Goal: Task Accomplishment & Management: Manage account settings

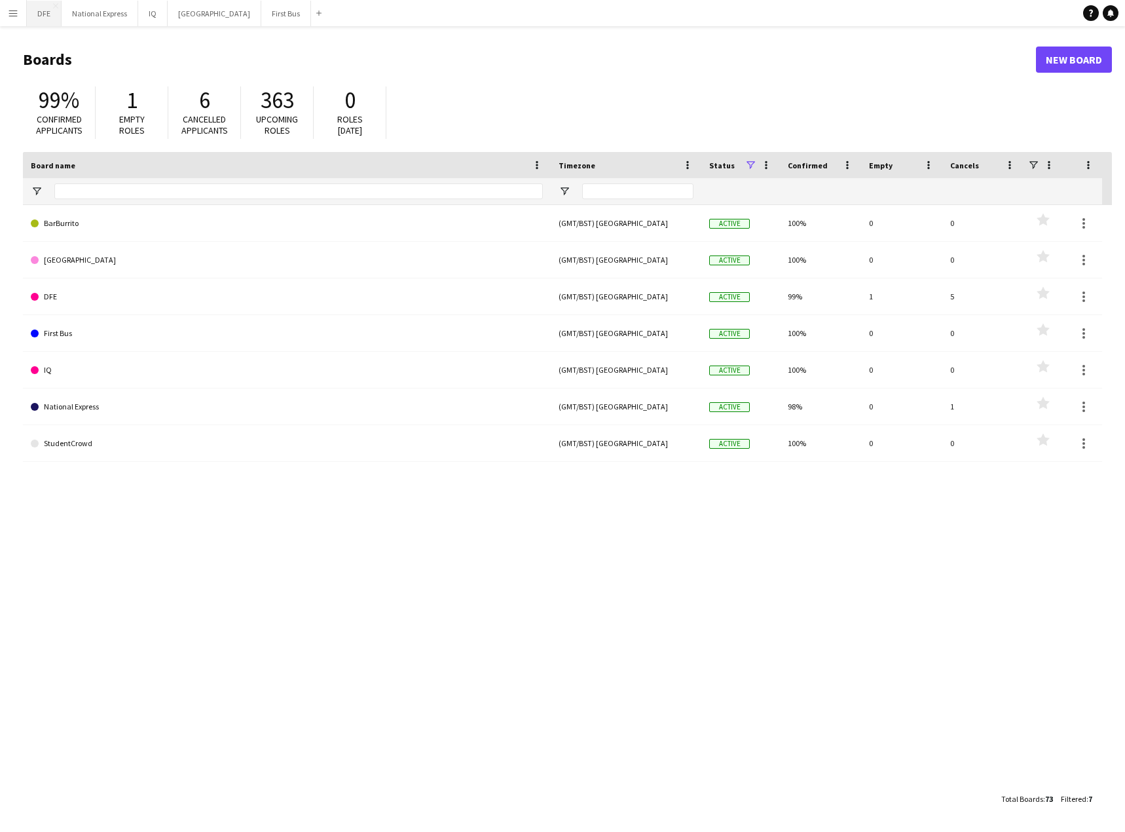
click at [41, 16] on button "DFE Close" at bounding box center [44, 14] width 35 height 26
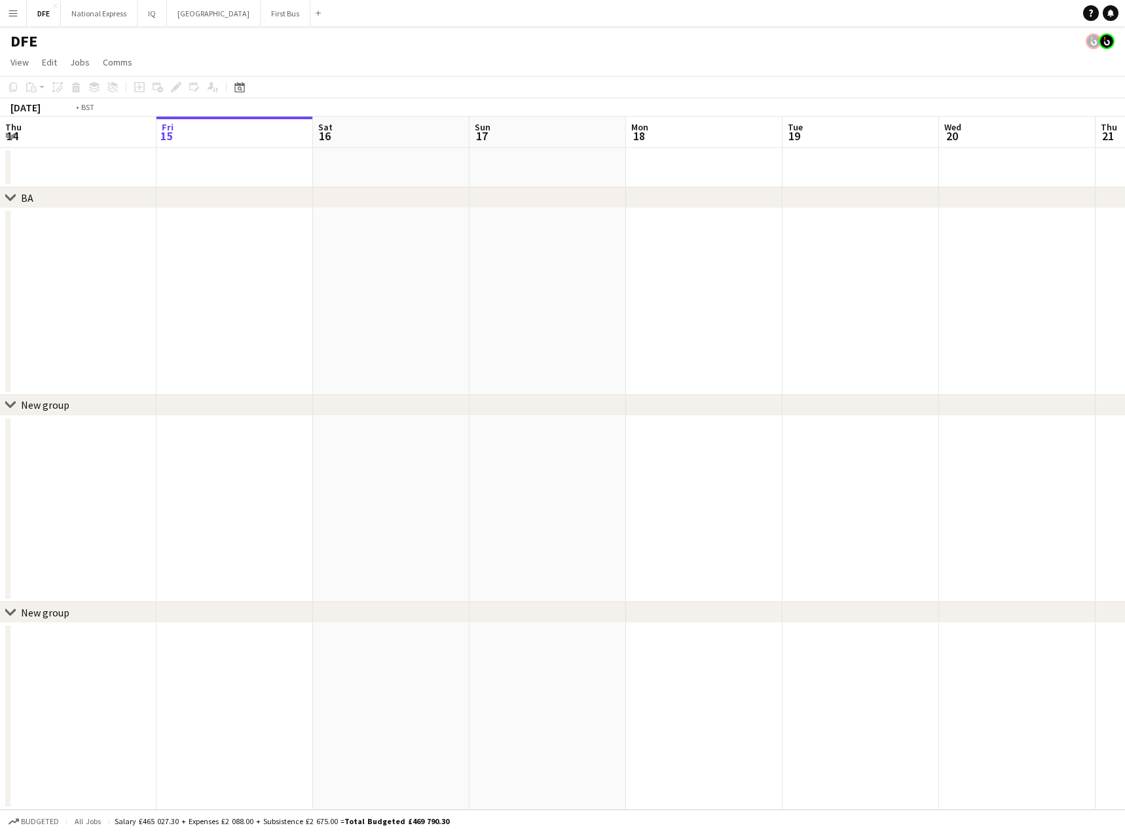
drag, startPoint x: 706, startPoint y: 215, endPoint x: 155, endPoint y: 224, distance: 551.4
click at [34, 225] on app-calendar-viewport "Tue 12 Wed 13 Thu 14 Fri 15 Sat 16 Sun 17 Mon 18 Tue 19 Wed 20 Thu 21 Fri 22 Sa…" at bounding box center [562, 463] width 1125 height 693
drag, startPoint x: 829, startPoint y: 241, endPoint x: 65, endPoint y: 228, distance: 763.6
click at [0, 238] on html "Menu Boards Boards Boards All jobs Status Workforce Workforce My Workforce Recr…" at bounding box center [562, 416] width 1125 height 832
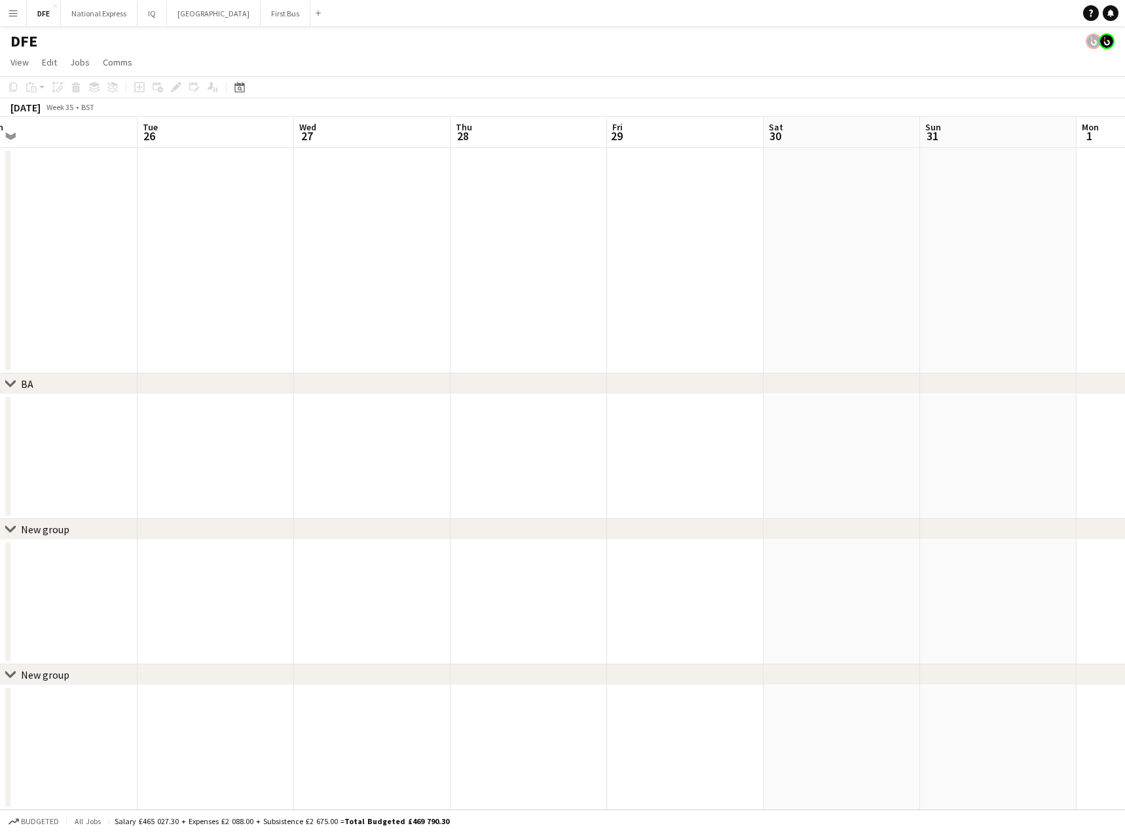
scroll to position [0, 492]
drag, startPoint x: 860, startPoint y: 404, endPoint x: -67, endPoint y: 363, distance: 927.4
click at [0, 363] on html "Menu Boards Boards Boards All jobs Status Workforce Workforce My Workforce Recr…" at bounding box center [562, 416] width 1125 height 832
drag, startPoint x: 59, startPoint y: 375, endPoint x: 1077, endPoint y: 331, distance: 1019.1
click at [65, 371] on div "chevron-right BA chevron-right New group chevron-right New group Sat 23 Sun 24 …" at bounding box center [562, 463] width 1125 height 693
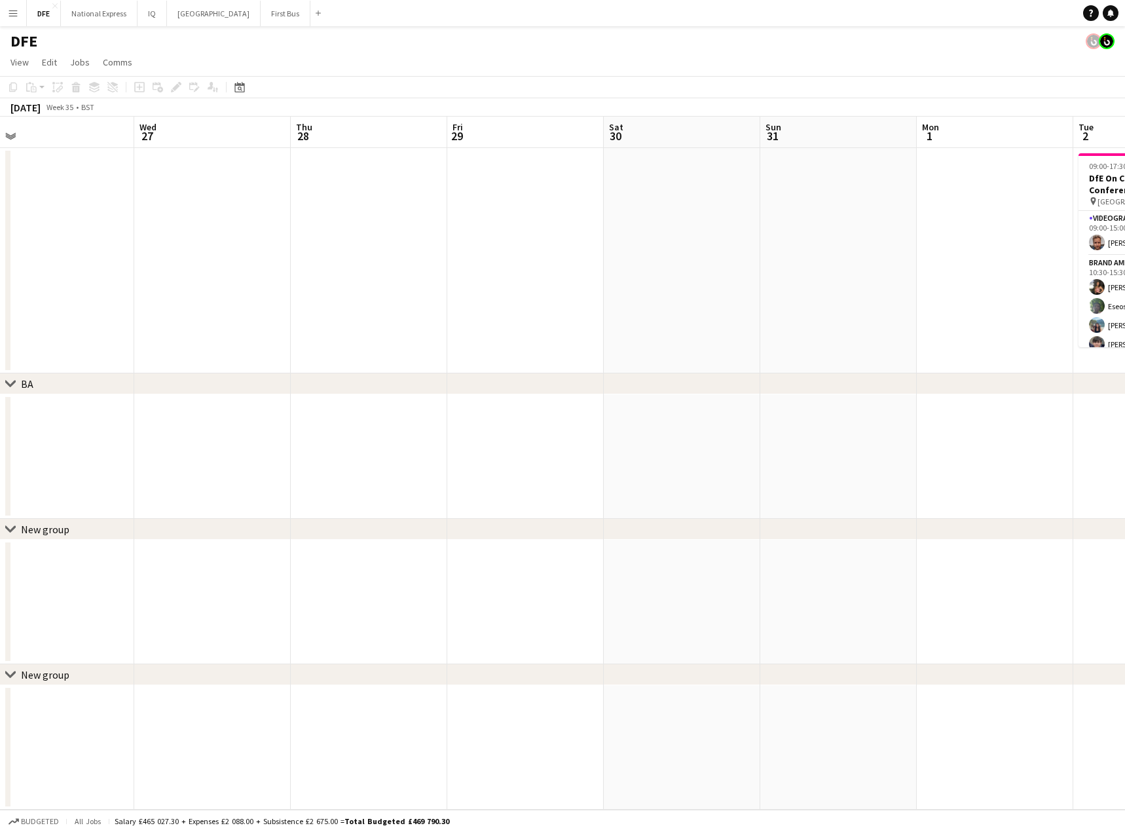
drag, startPoint x: 1040, startPoint y: 242, endPoint x: 293, endPoint y: 254, distance: 746.5
click at [321, 254] on app-calendar-viewport "Sat 23 Sun 24 Mon 25 Tue 26 Wed 27 Thu 28 Fri 29 Sat 30 Sun 31 Mon 1 Tue 2 32/3…" at bounding box center [562, 463] width 1125 height 693
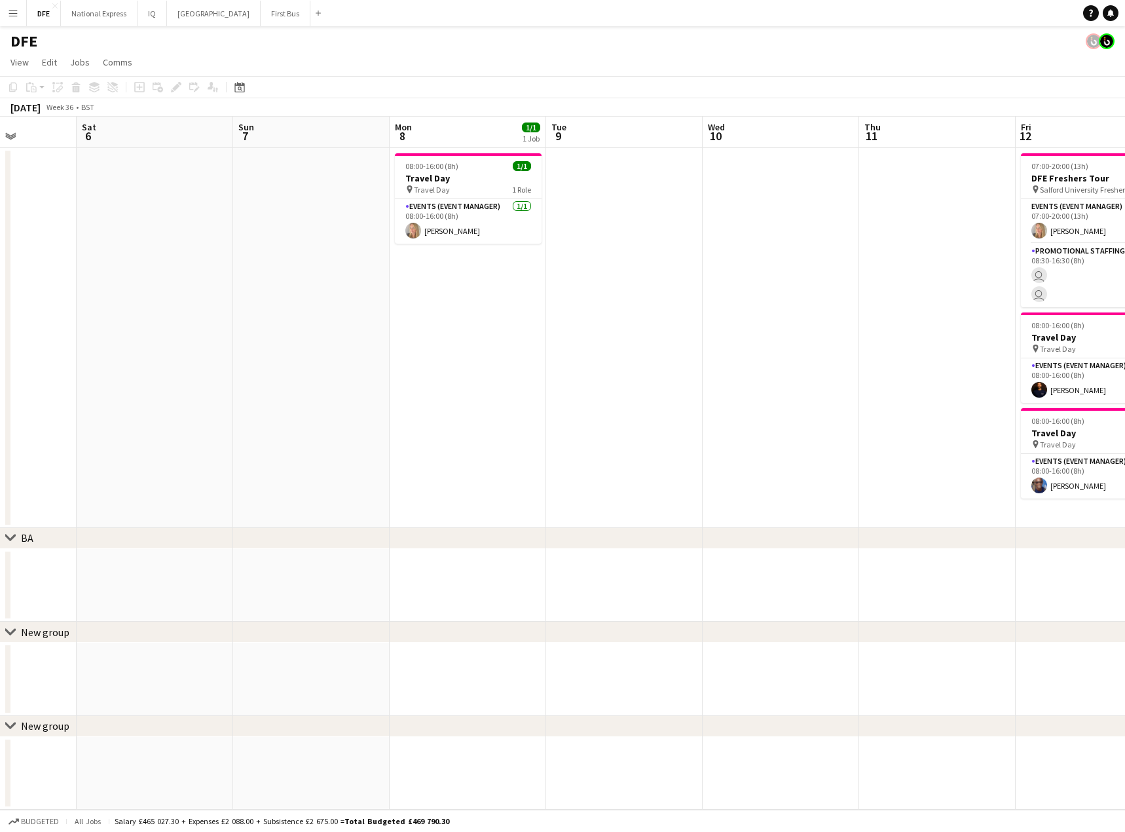
drag, startPoint x: 155, startPoint y: 297, endPoint x: 259, endPoint y: 284, distance: 105.0
click at [0, 299] on html "Menu Boards Boards Boards All jobs Status Workforce Workforce My Workforce Recr…" at bounding box center [562, 416] width 1125 height 832
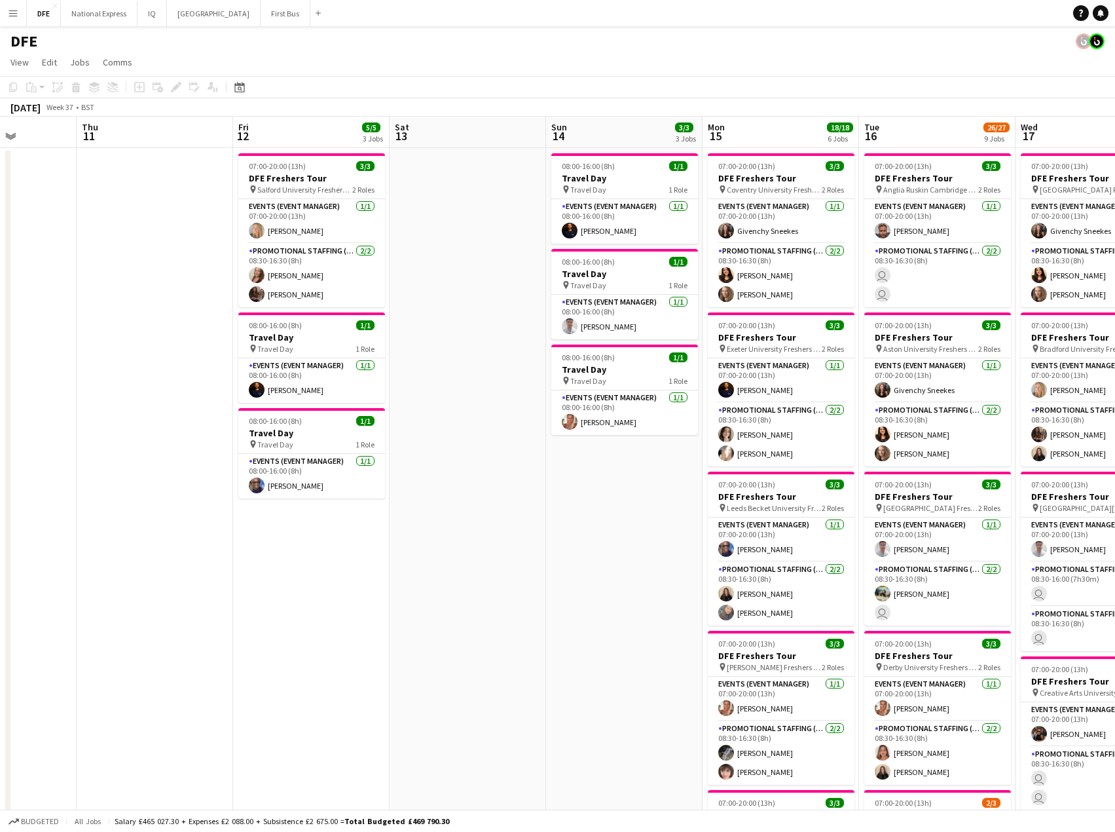
drag, startPoint x: 985, startPoint y: 266, endPoint x: 35, endPoint y: 287, distance: 950.3
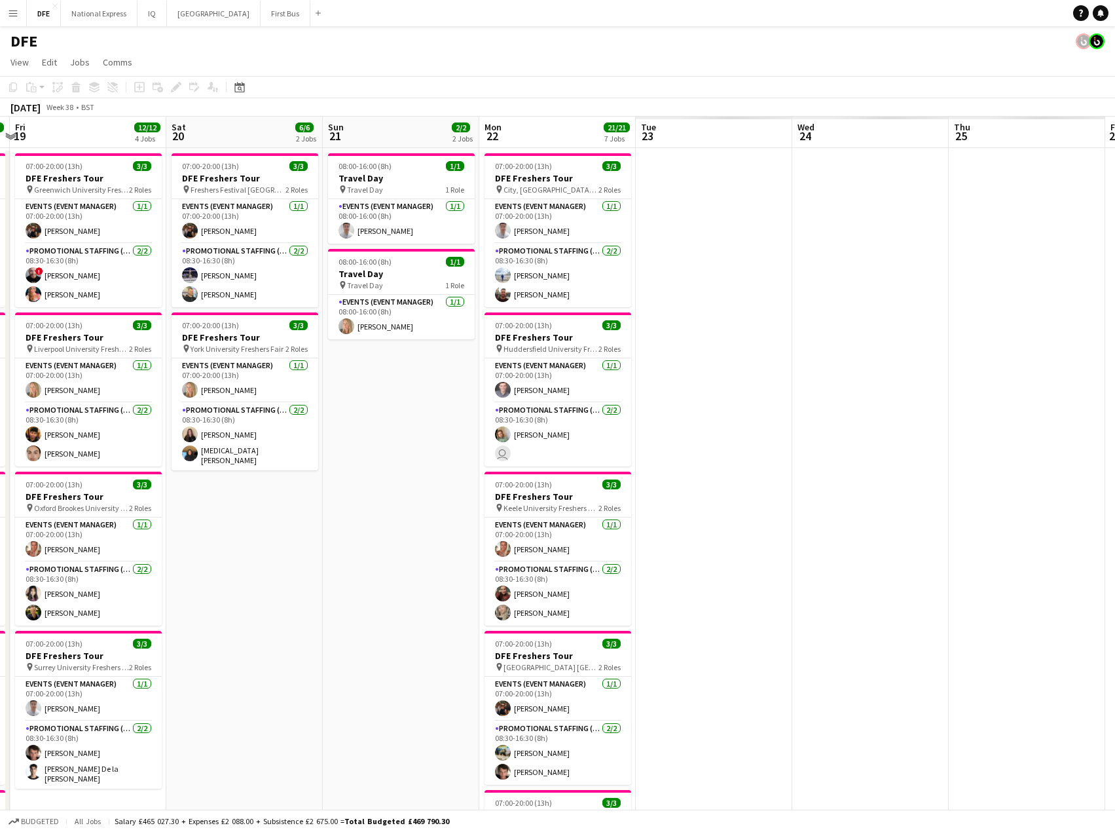
drag, startPoint x: 403, startPoint y: 301, endPoint x: 143, endPoint y: 304, distance: 260.6
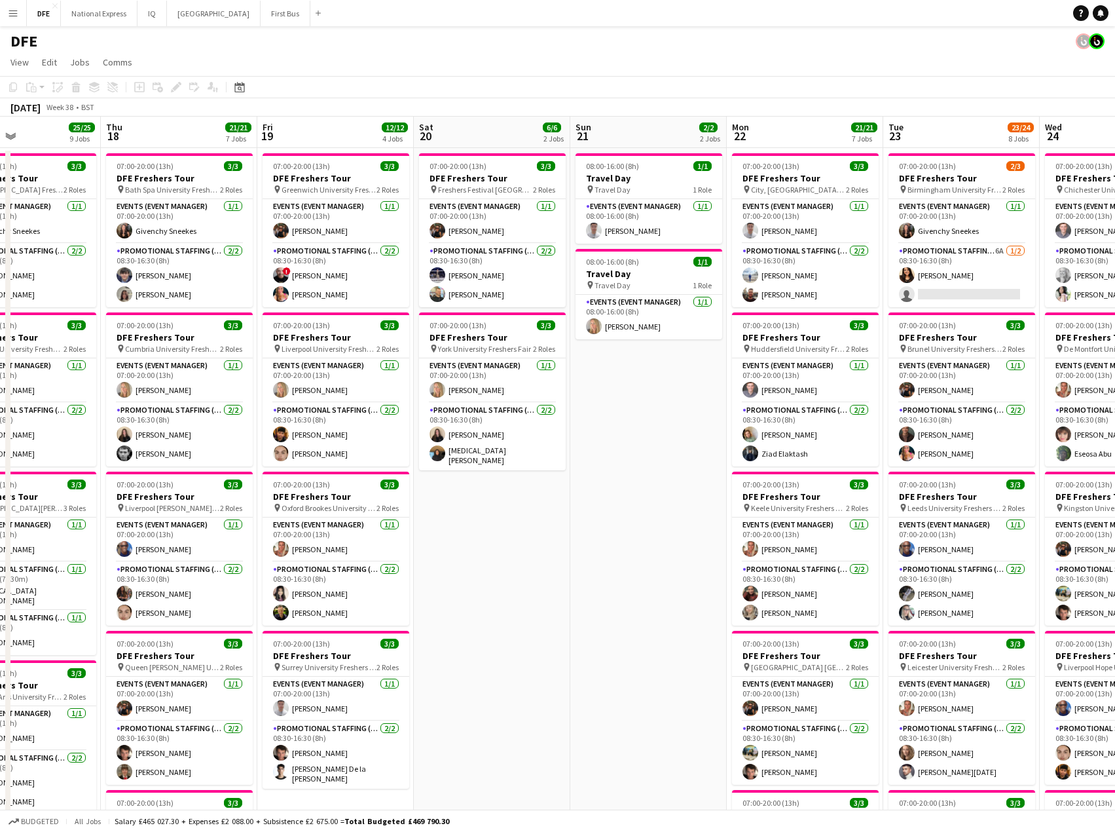
scroll to position [0, 621]
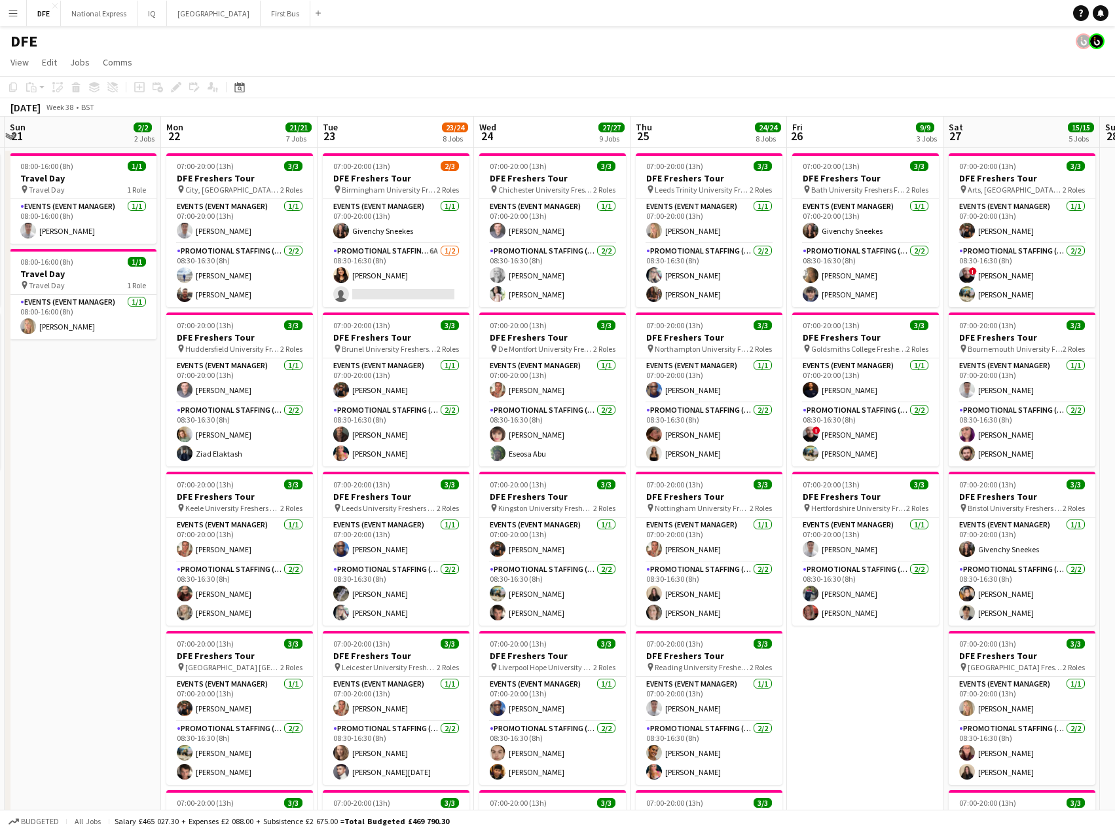
drag, startPoint x: 440, startPoint y: 287, endPoint x: 417, endPoint y: 289, distance: 23.0
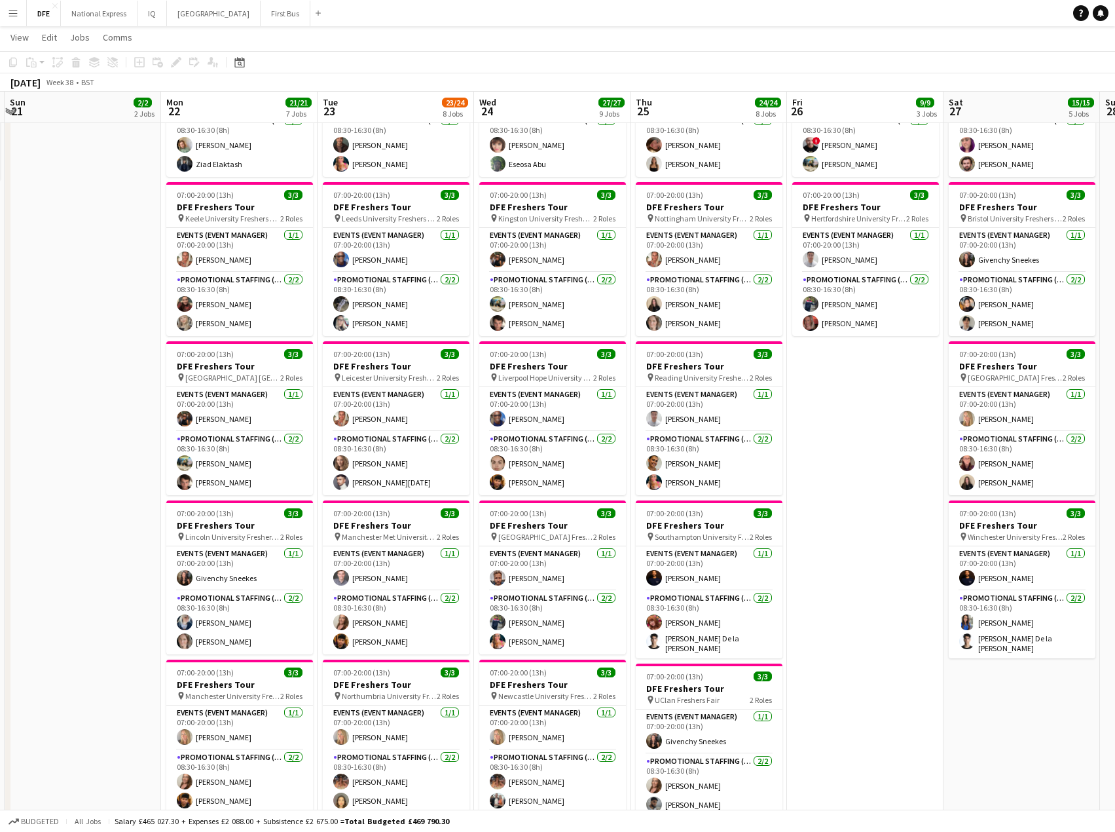
scroll to position [327, 0]
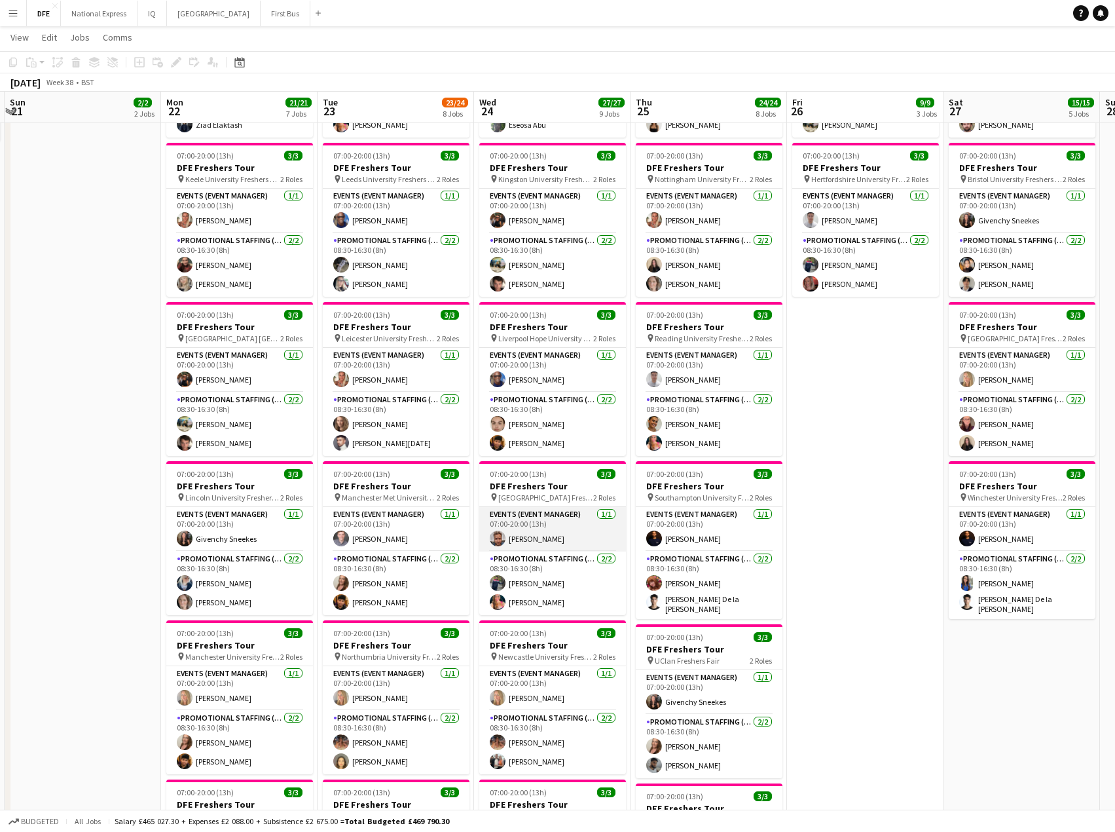
click at [549, 539] on app-card-role "Events (Event Manager) [DATE] 07:00-20:00 (13h) [PERSON_NAME]" at bounding box center [552, 529] width 147 height 45
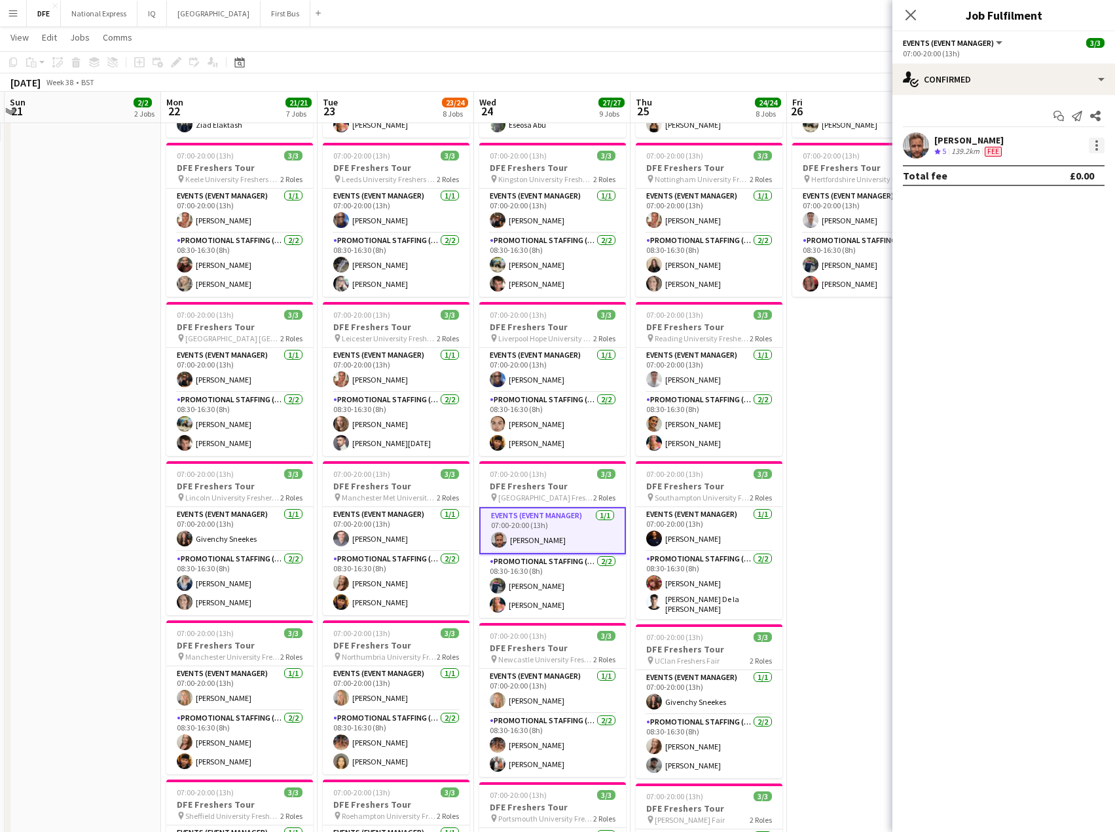
click at [1095, 147] on div at bounding box center [1097, 145] width 16 height 16
click at [1036, 300] on span "Remove" at bounding box center [1032, 294] width 39 height 11
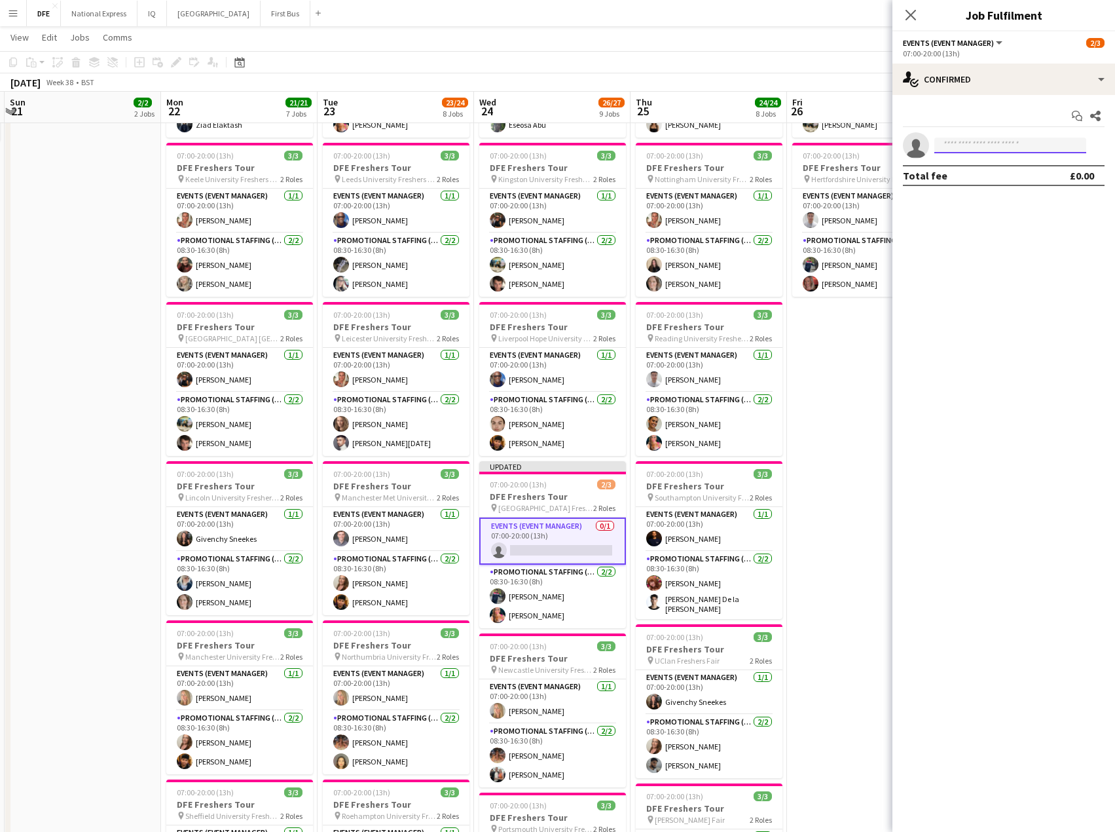
click at [984, 147] on input at bounding box center [1010, 145] width 152 height 16
type input "*******"
click at [1010, 173] on span "[EMAIL_ADDRESS][DOMAIN_NAME]" at bounding box center [1010, 175] width 131 height 10
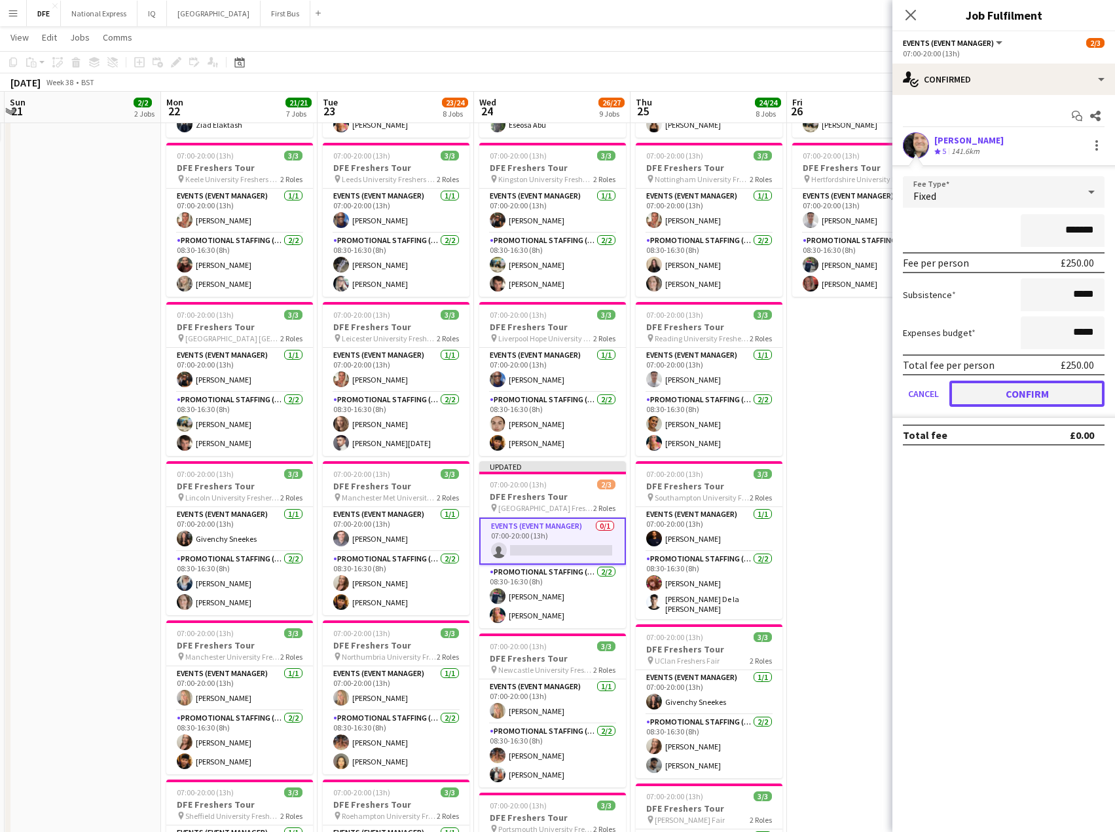
click at [1060, 398] on button "Confirm" at bounding box center [1026, 393] width 155 height 26
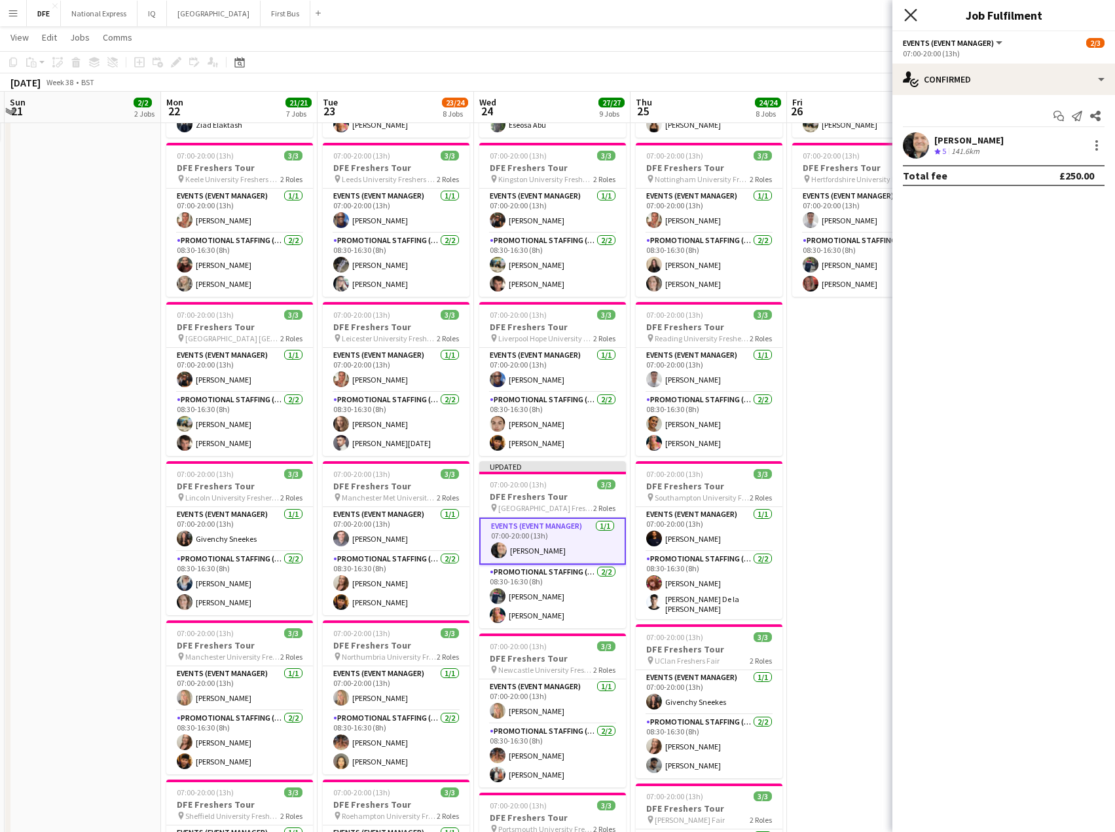
click at [911, 17] on icon "Close pop-in" at bounding box center [910, 15] width 12 height 12
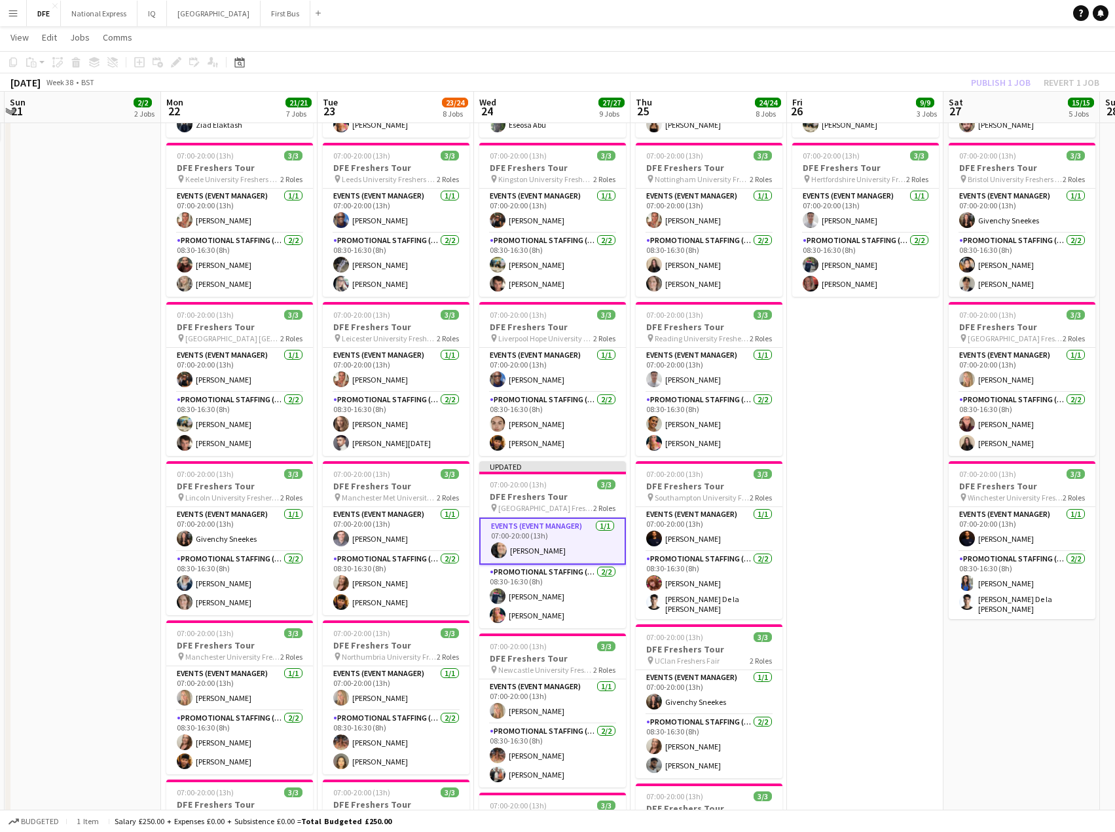
click at [902, 334] on app-date-cell "07:00-20:00 (13h) 3/3 DFE Freshers Tour pin Bath University Freshers Fair 2 Rol…" at bounding box center [865, 552] width 156 height 1467
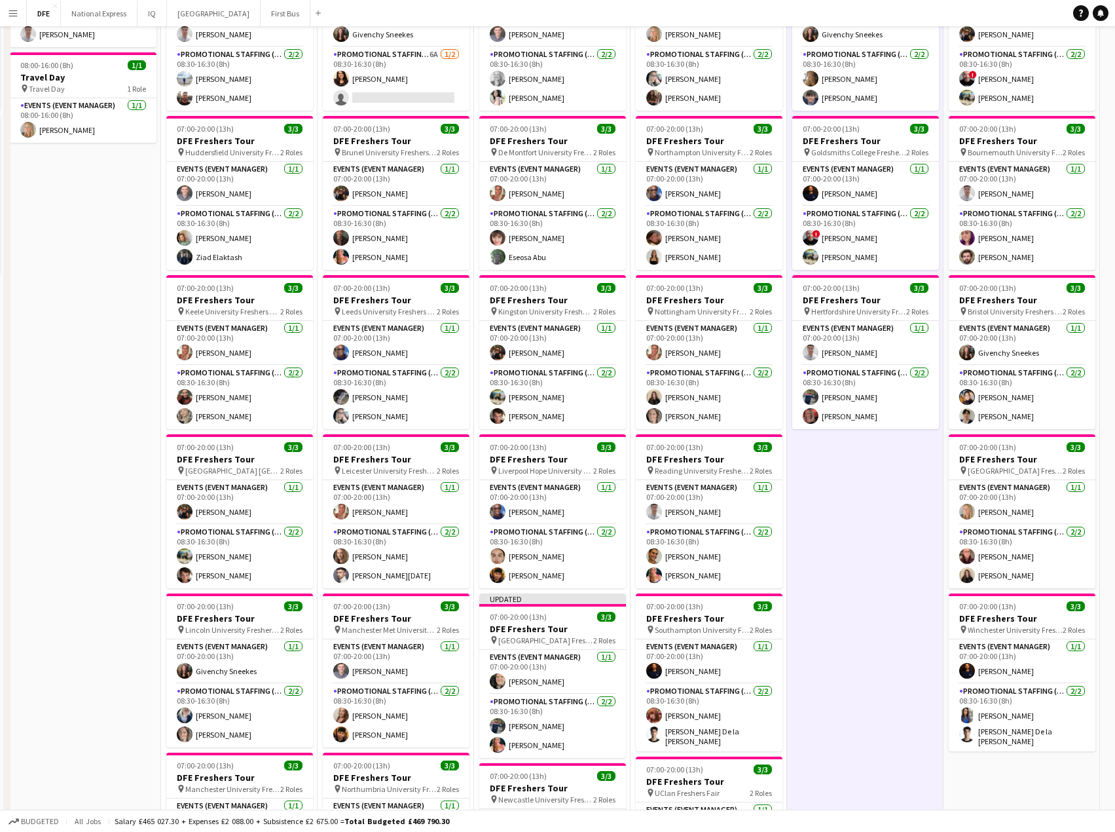
scroll to position [0, 0]
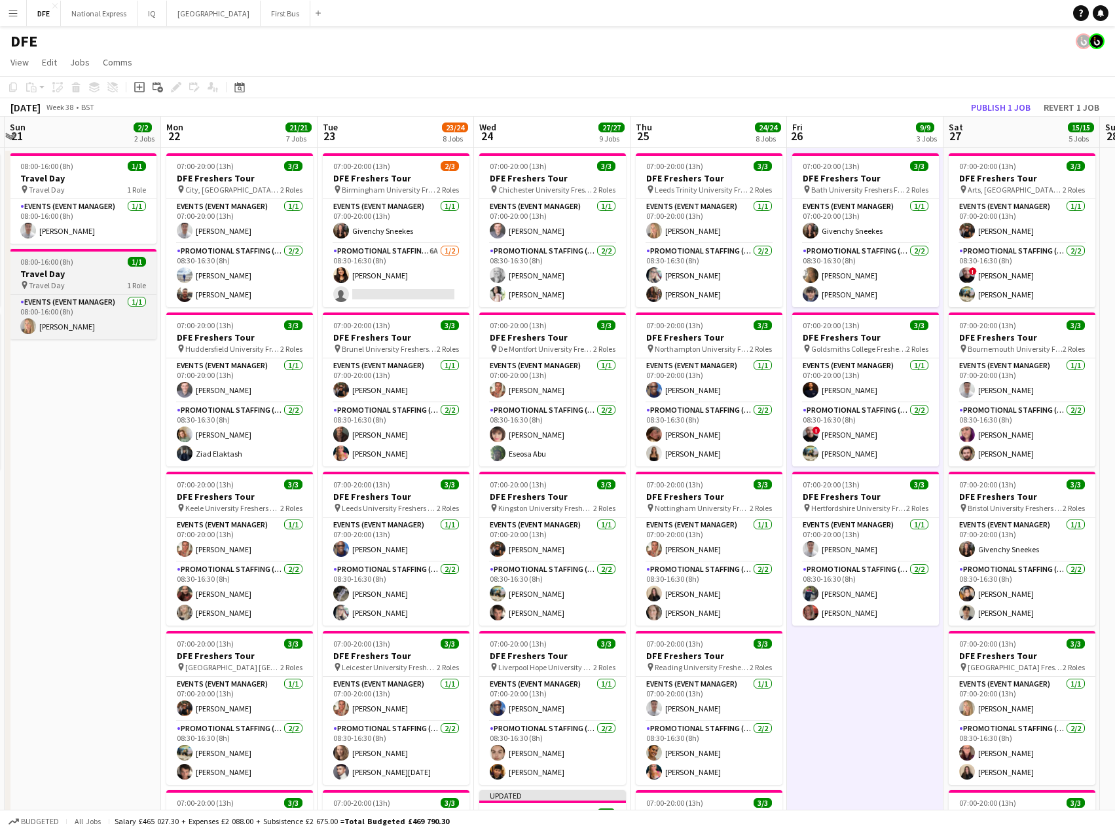
click at [109, 278] on h3 "Travel Day" at bounding box center [83, 274] width 147 height 12
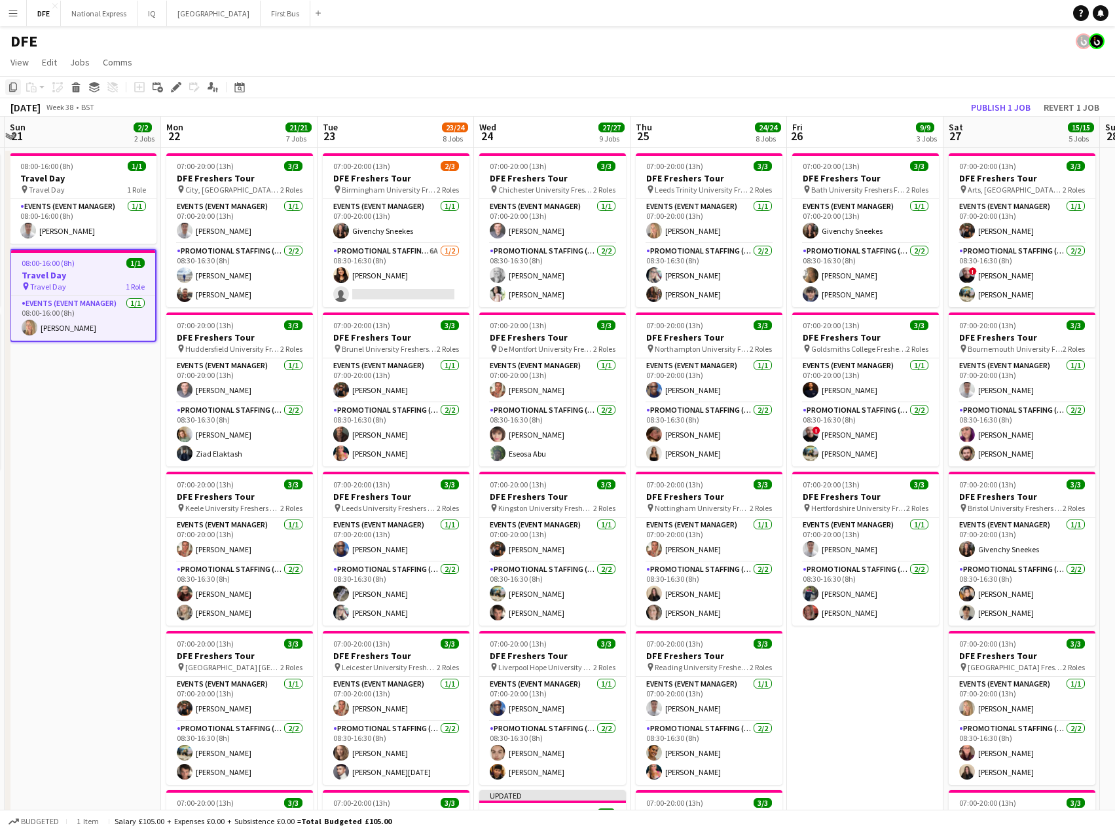
click at [16, 93] on div "Copy" at bounding box center [13, 87] width 16 height 16
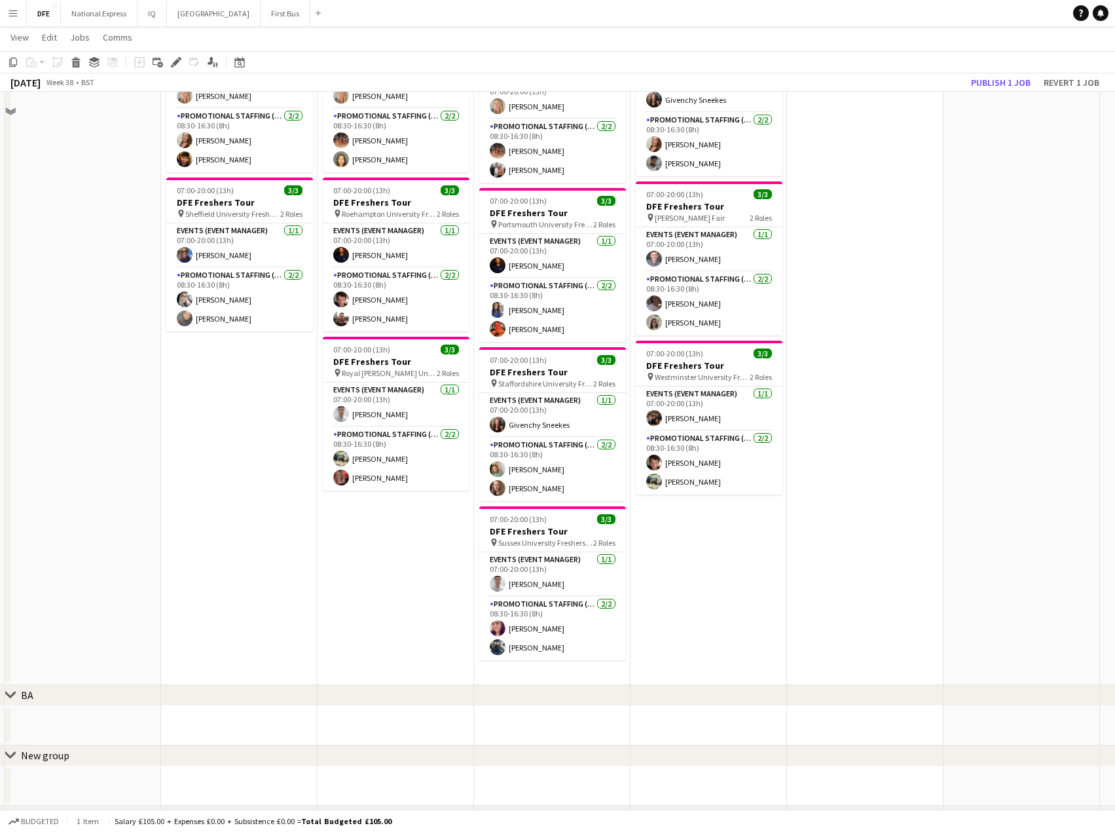
scroll to position [982, 0]
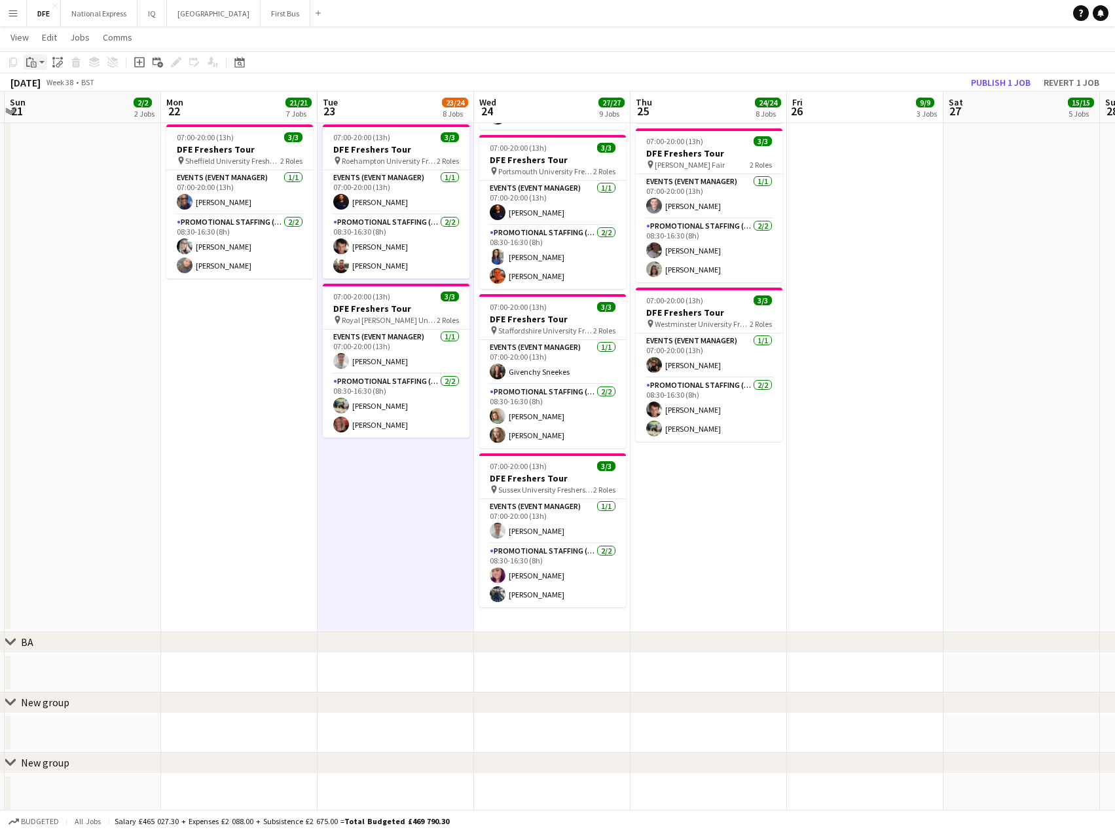
click at [33, 62] on icon at bounding box center [34, 65] width 6 height 6
click at [51, 89] on link "Paste Ctrl+V" at bounding box center [96, 87] width 123 height 12
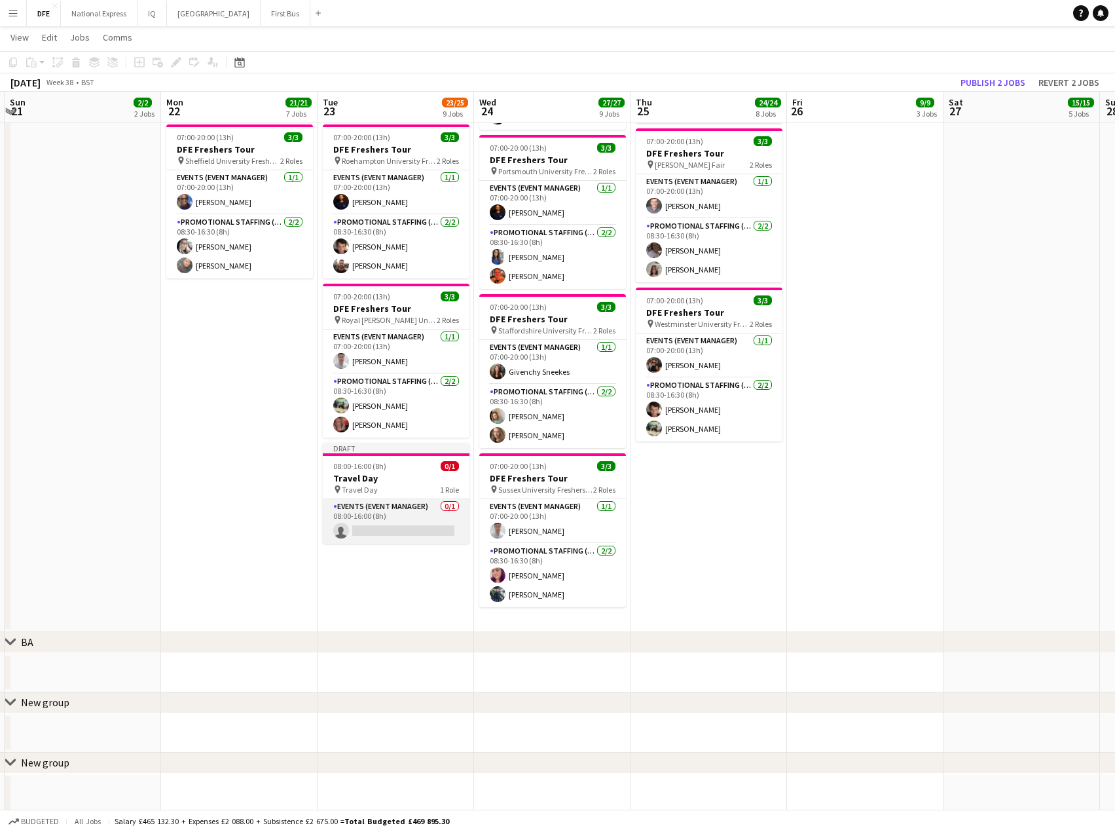
click at [382, 531] on app-card-role "Events (Event Manager) 0/1 08:00-16:00 (8h) single-neutral-actions" at bounding box center [396, 521] width 147 height 45
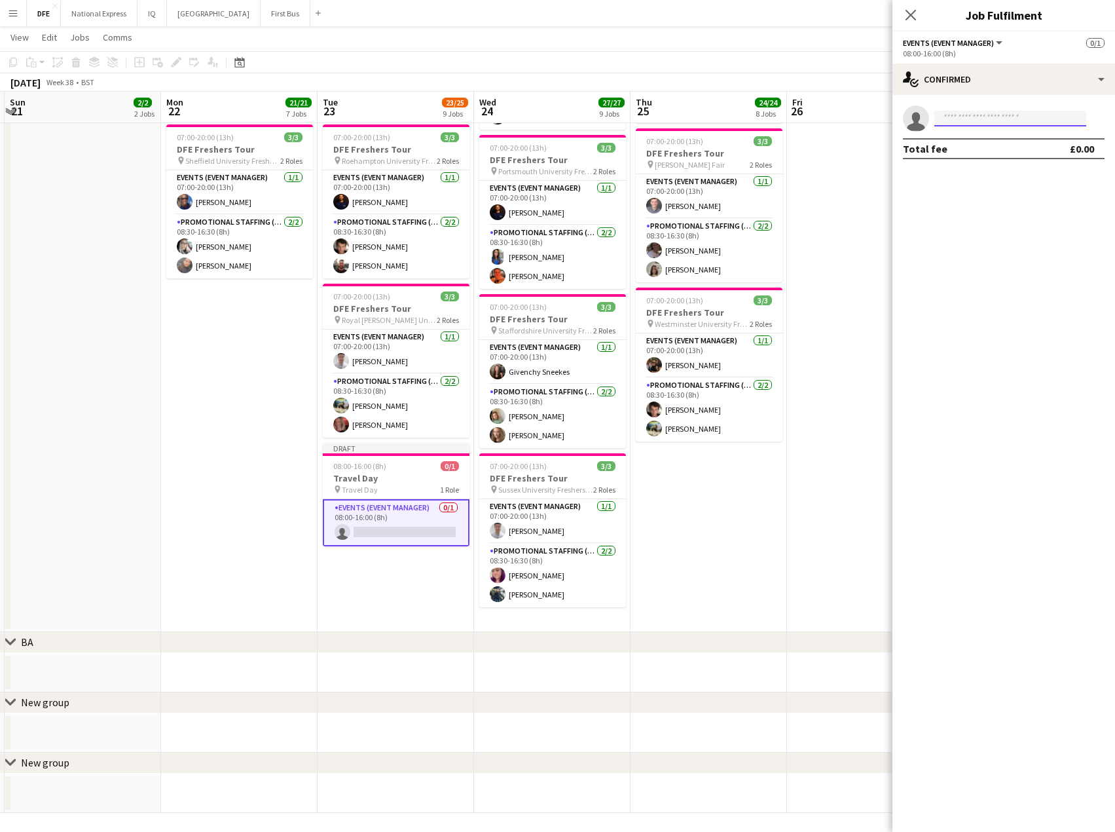
click at [981, 115] on input at bounding box center [1010, 119] width 152 height 16
type input "********"
click at [981, 153] on span "[PHONE_NUMBER]" at bounding box center [1010, 158] width 131 height 10
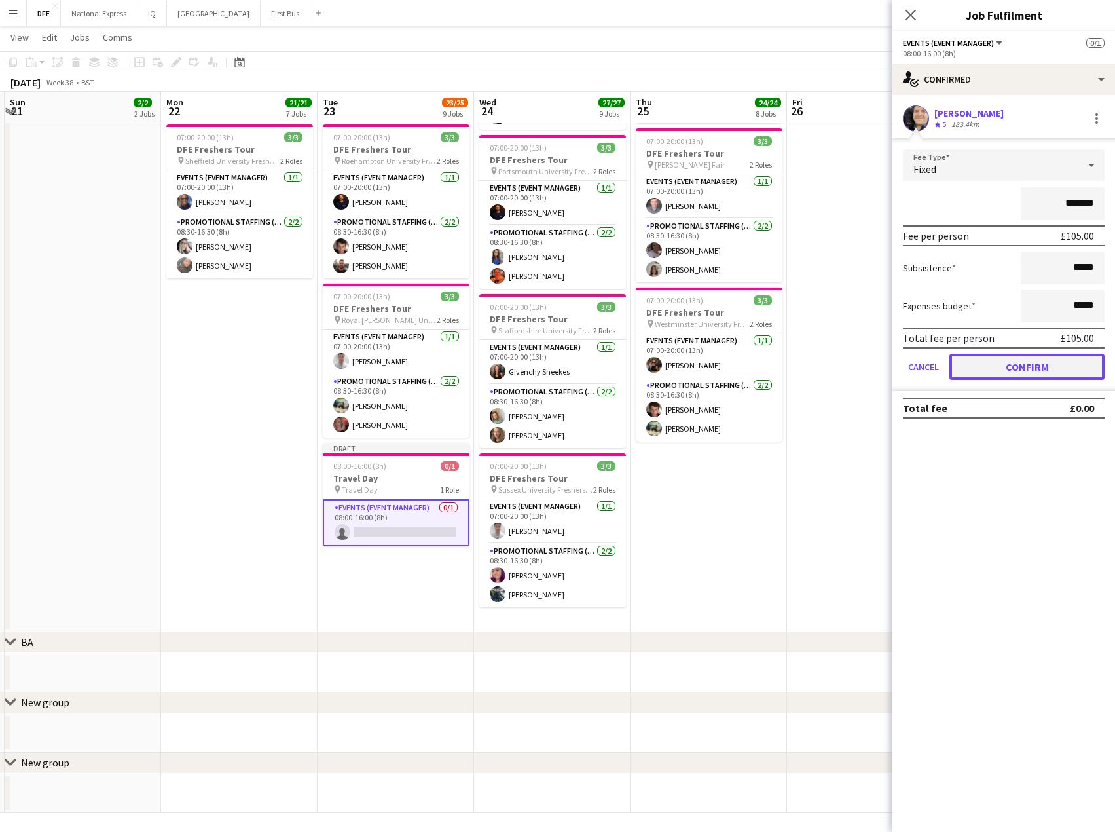
click at [1046, 368] on button "Confirm" at bounding box center [1026, 367] width 155 height 26
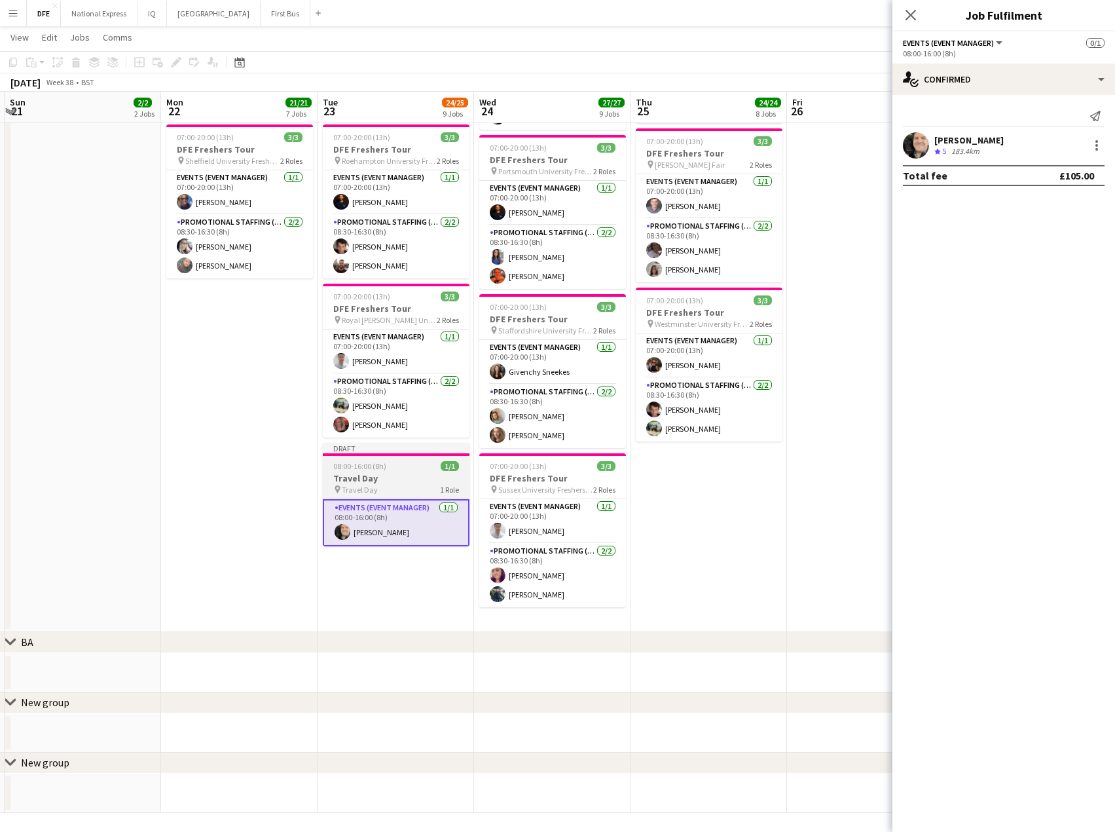
click at [375, 473] on h3 "Travel Day" at bounding box center [396, 478] width 147 height 12
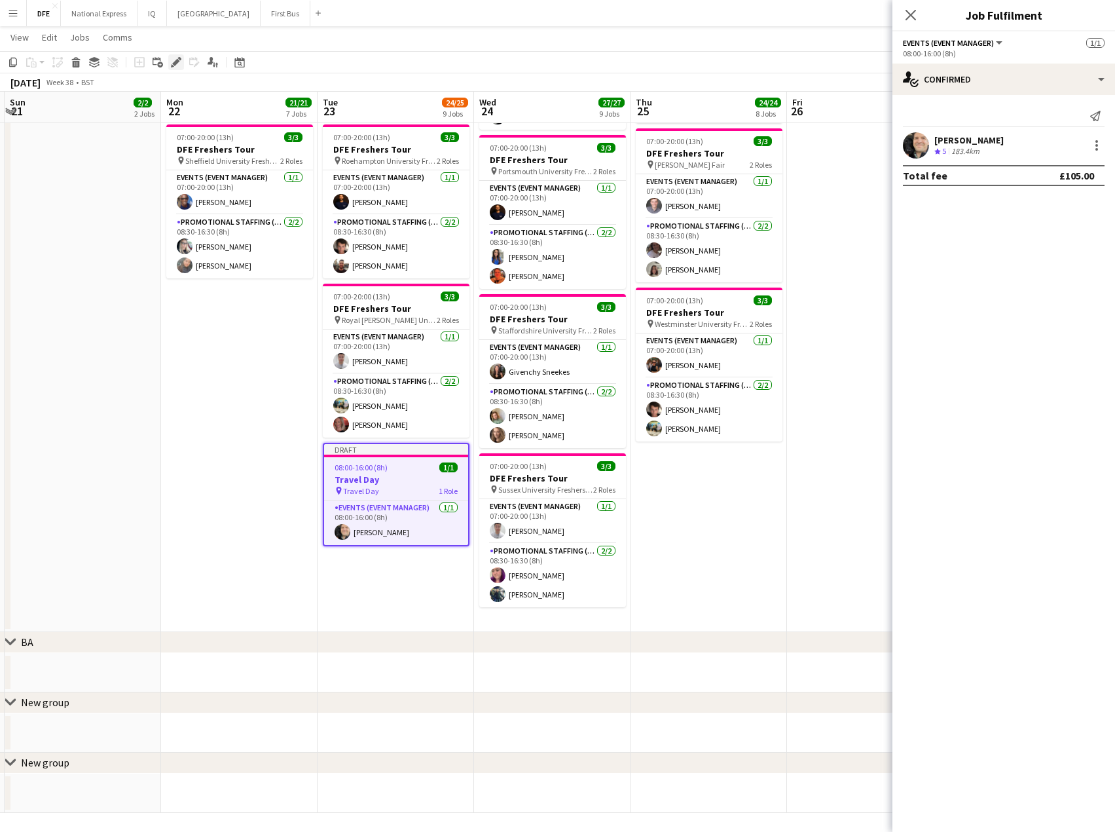
click at [172, 62] on icon "Edit" at bounding box center [176, 62] width 10 height 10
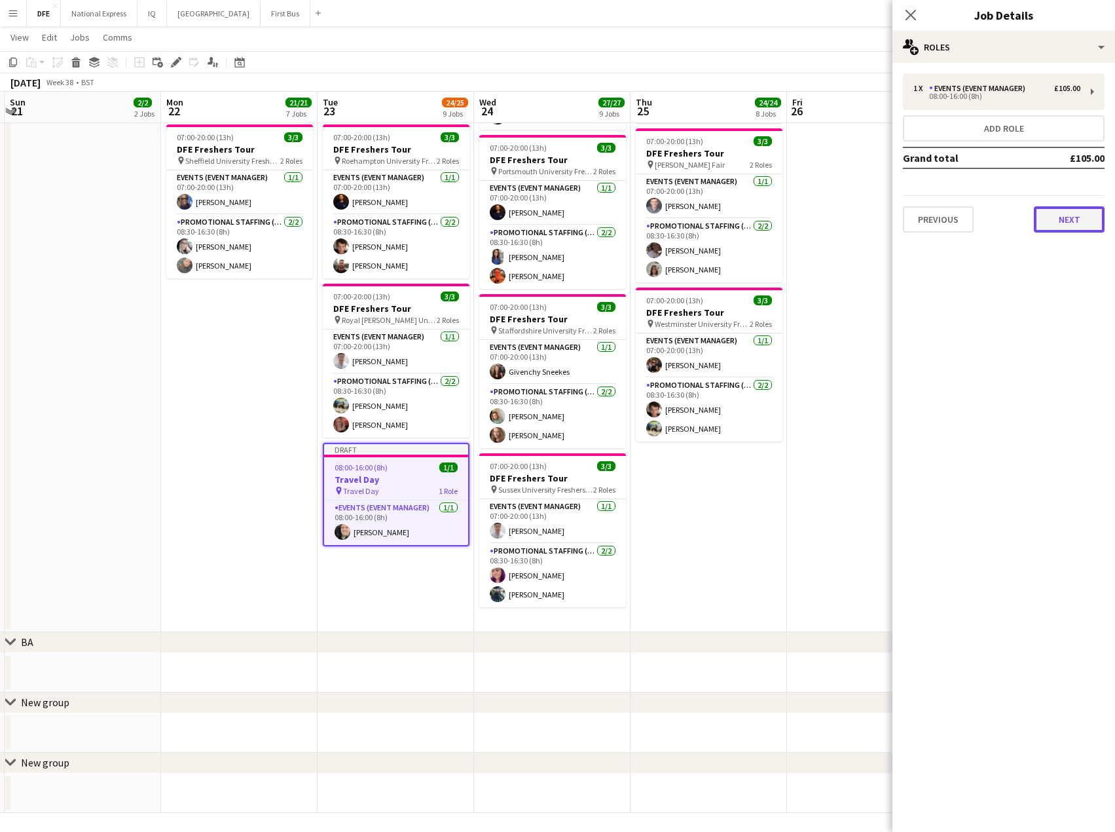
click at [1069, 207] on button "Next" at bounding box center [1069, 219] width 71 height 26
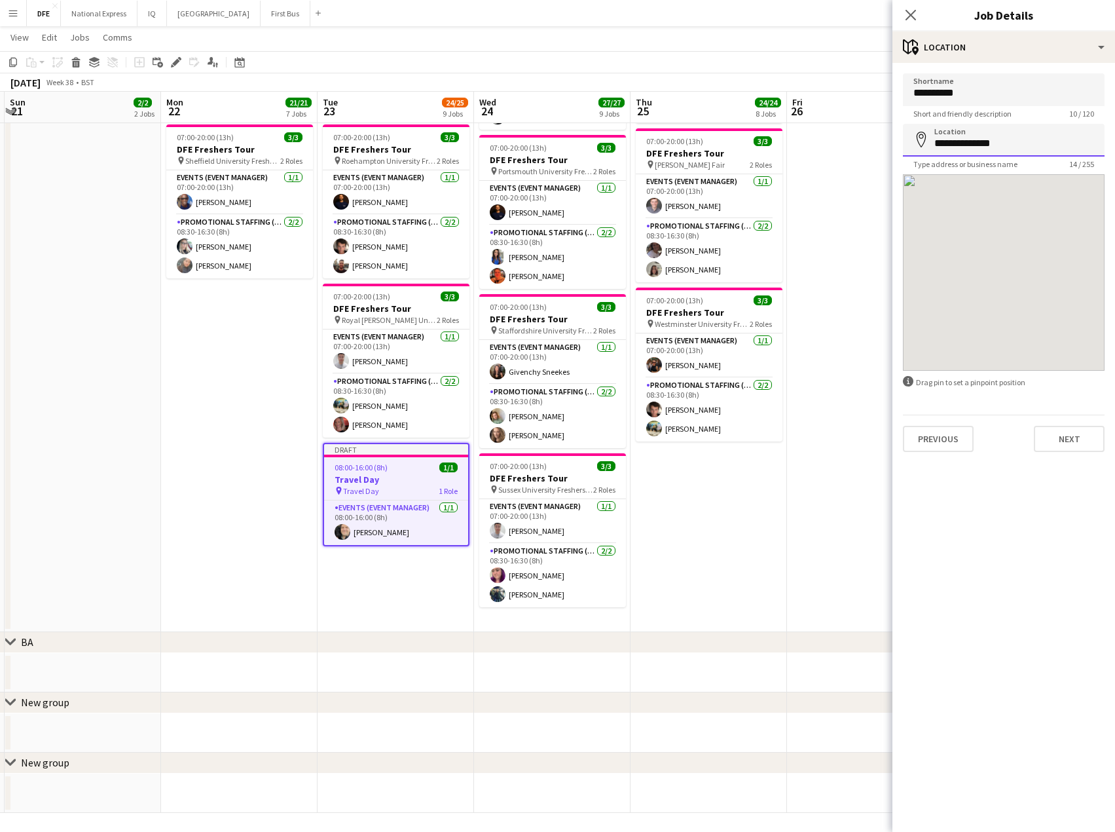
click at [1020, 143] on input "**********" at bounding box center [1004, 140] width 202 height 33
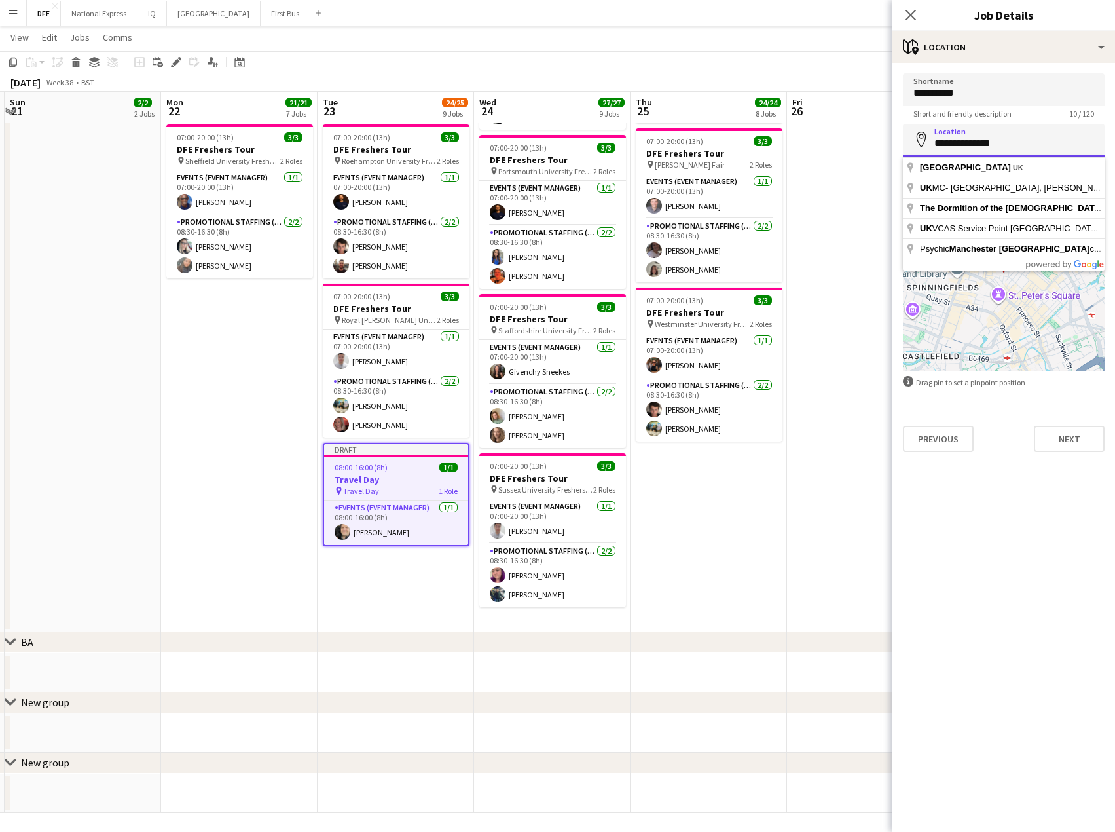
click at [1020, 143] on input "**********" at bounding box center [1004, 140] width 202 height 33
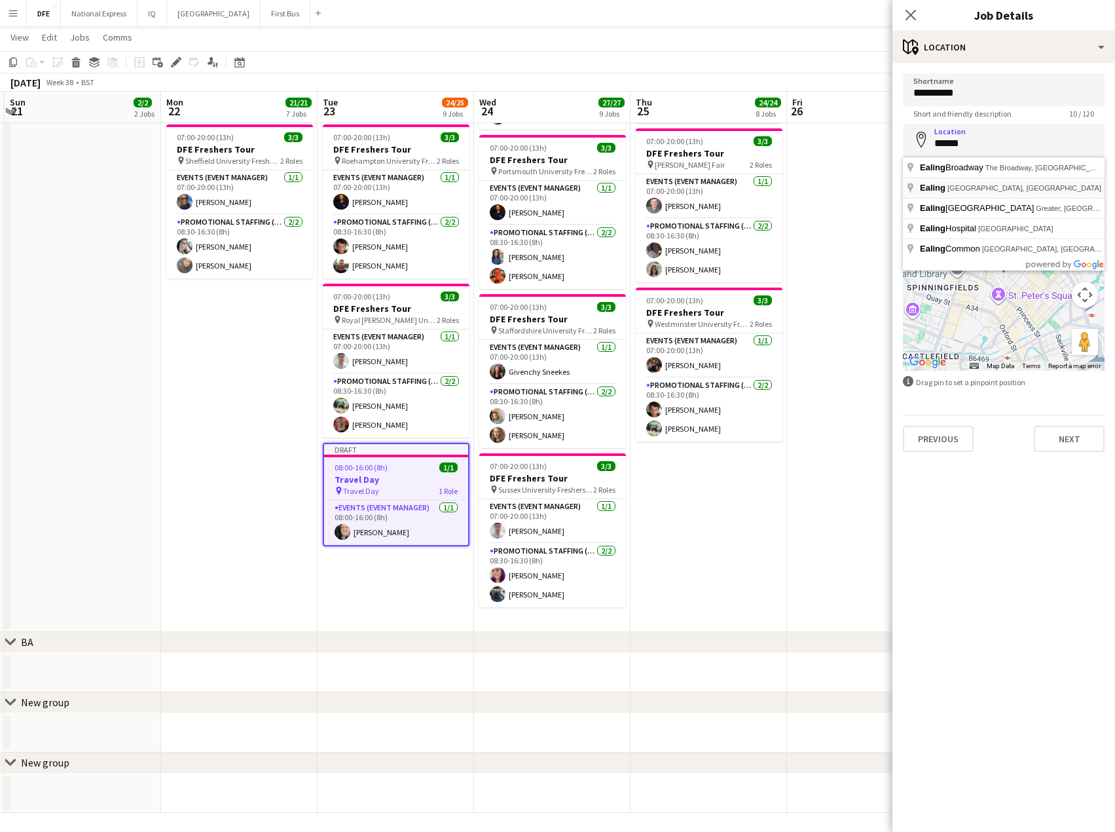
type input "**********"
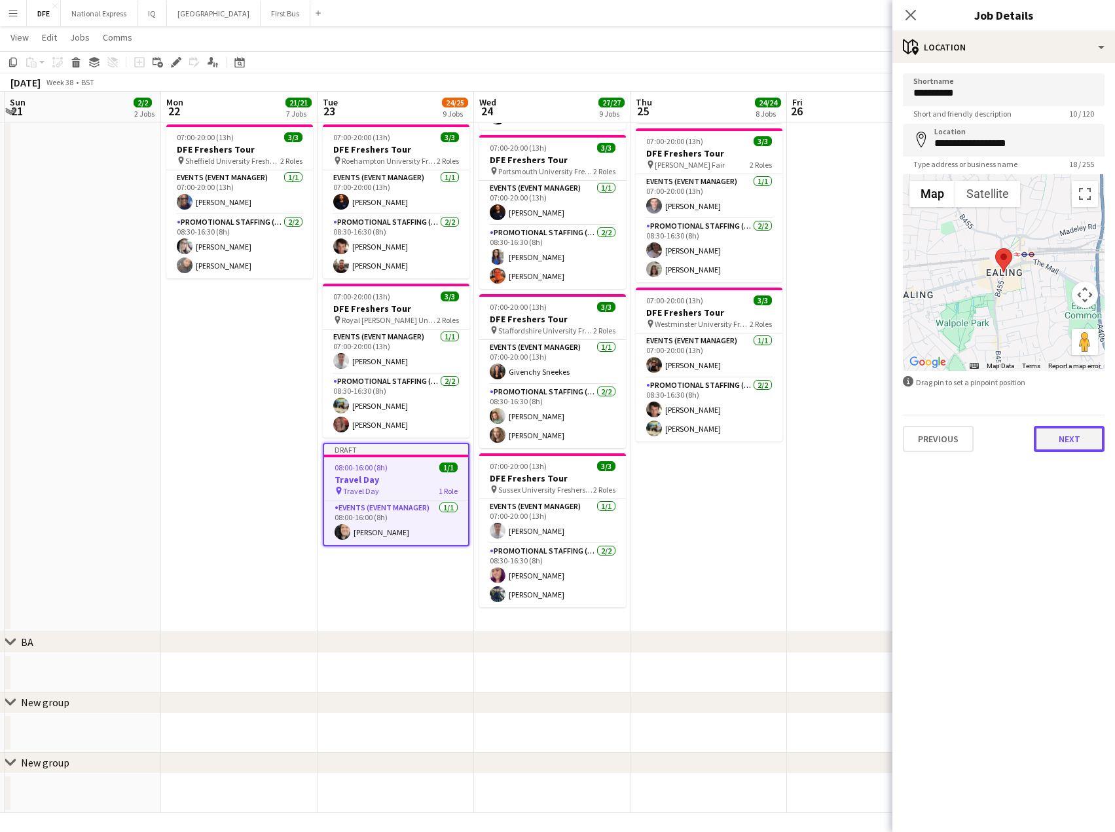
click at [1071, 439] on button "Next" at bounding box center [1069, 439] width 71 height 26
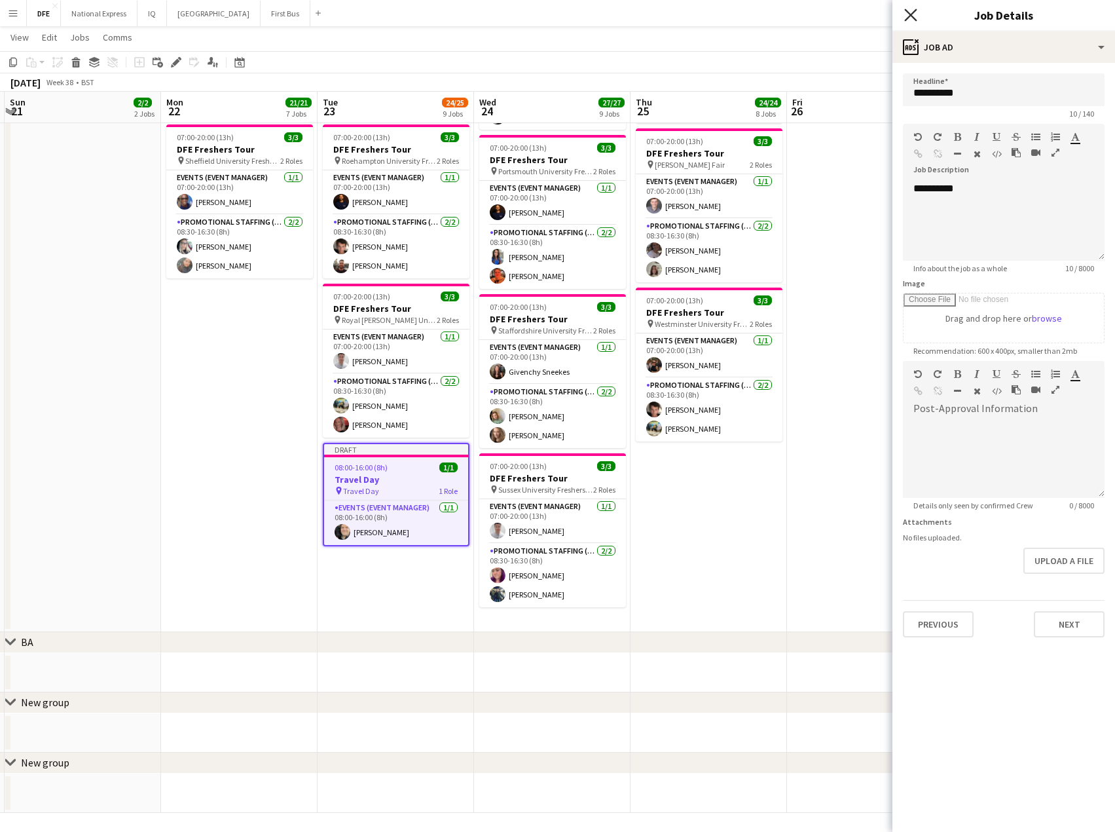
click at [911, 10] on icon "Close pop-in" at bounding box center [910, 15] width 12 height 12
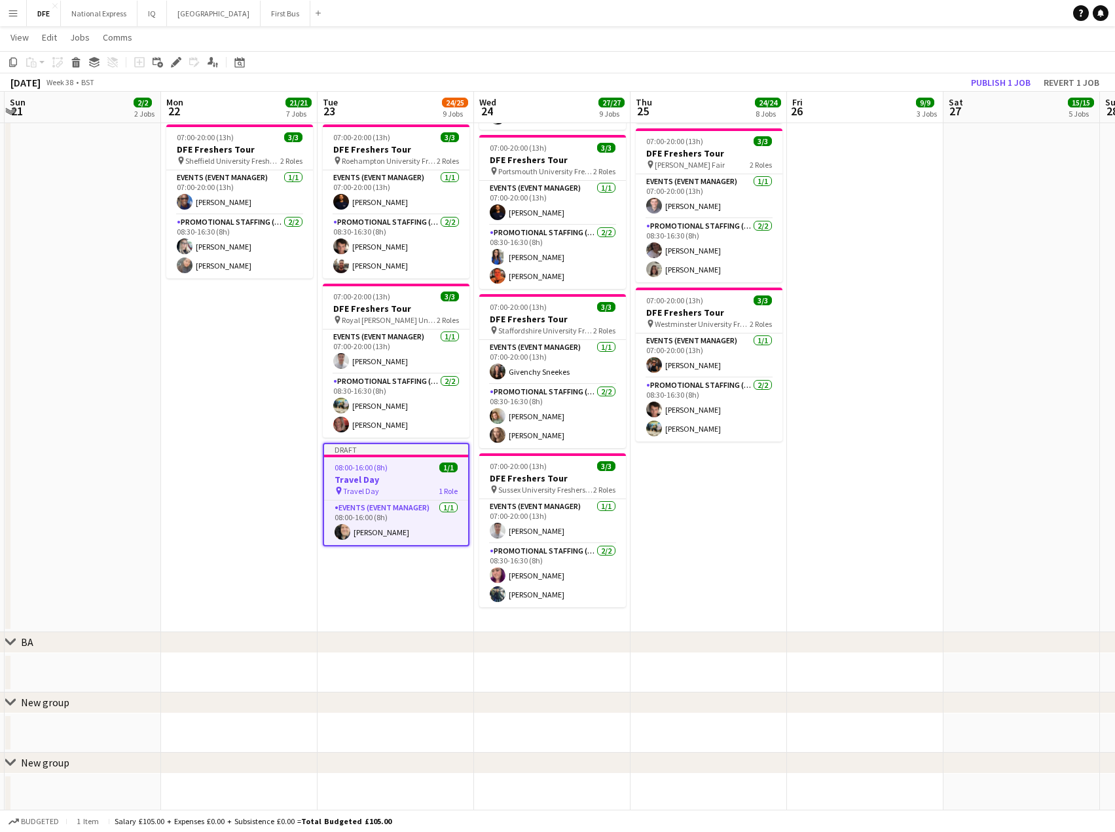
click at [890, 43] on app-page-menu "View Day view expanded Day view collapsed Month view Date picker Jump to [DATE]…" at bounding box center [557, 38] width 1115 height 25
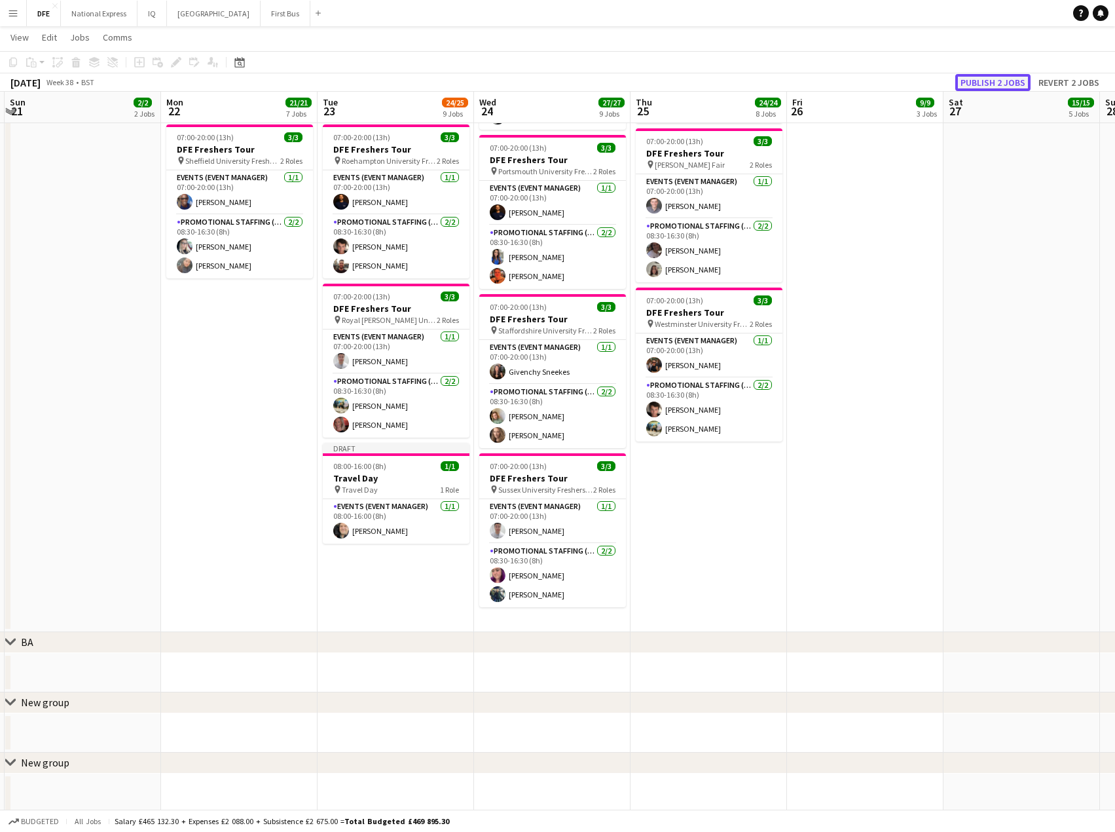
click at [1001, 84] on button "Publish 2 jobs" at bounding box center [992, 82] width 75 height 17
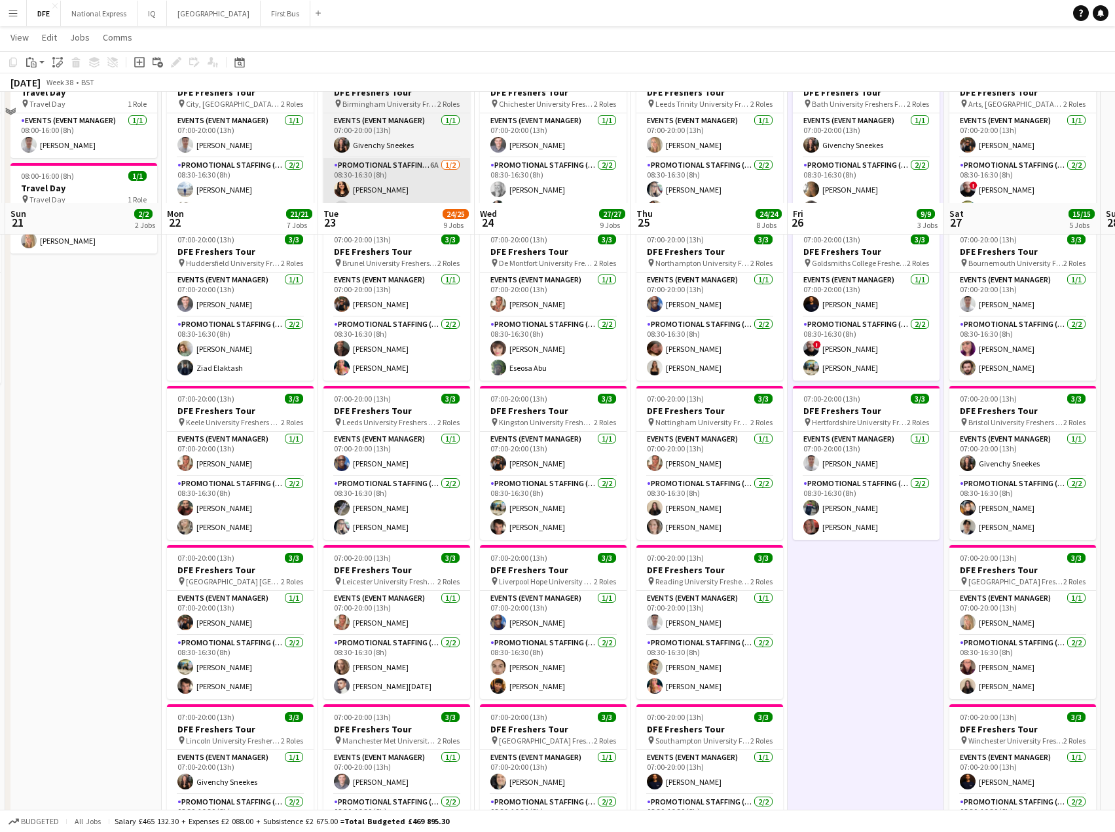
scroll to position [0, 0]
